Goal: Understand process/instructions: Learn how to perform a task or action

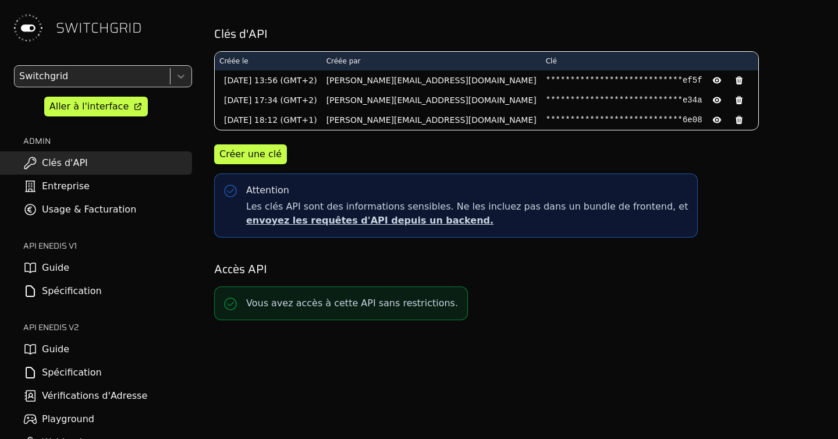
click at [66, 364] on link "Spécification" at bounding box center [96, 372] width 192 height 23
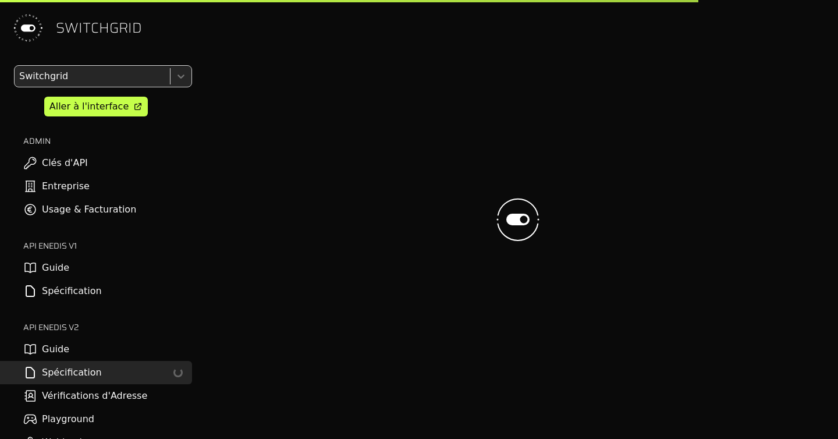
select select "**********"
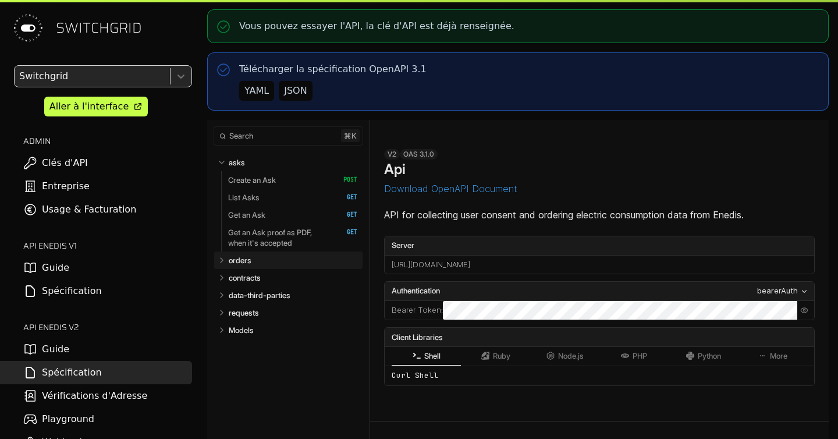
select select "**********"
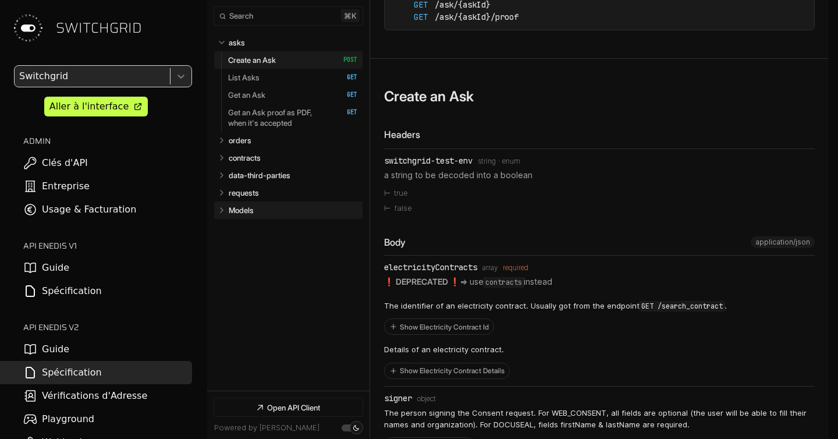
scroll to position [559, 0]
